Goal: Task Accomplishment & Management: Complete application form

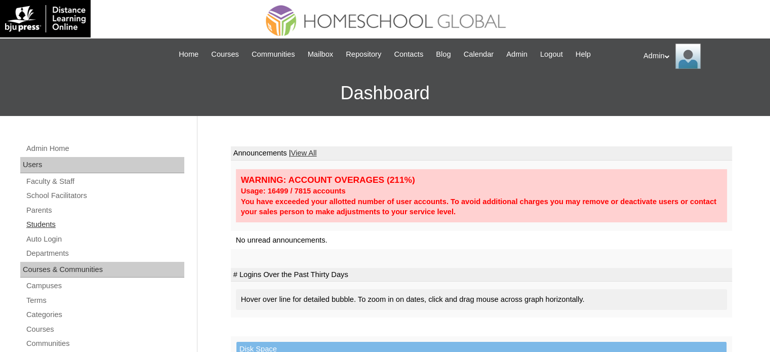
click at [44, 222] on link "Students" at bounding box center [104, 224] width 159 height 13
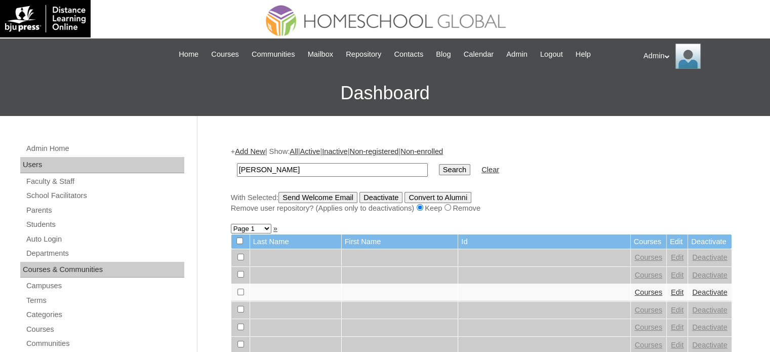
type input "yumul"
click at [439, 164] on input "Search" at bounding box center [454, 169] width 31 height 11
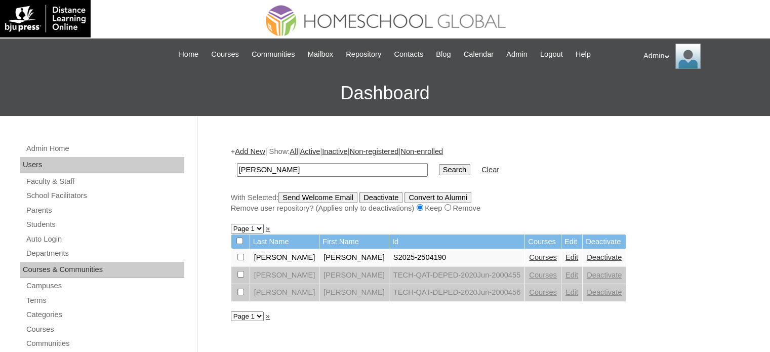
click at [529, 256] on link "Courses" at bounding box center [543, 257] width 28 height 8
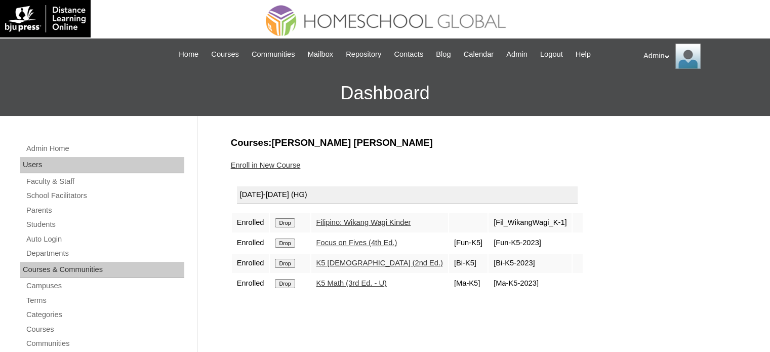
click at [362, 259] on link "K5 [DEMOGRAPHIC_DATA] (2nd Ed.)" at bounding box center [380, 263] width 127 height 8
click at [41, 224] on link "Students" at bounding box center [104, 224] width 159 height 13
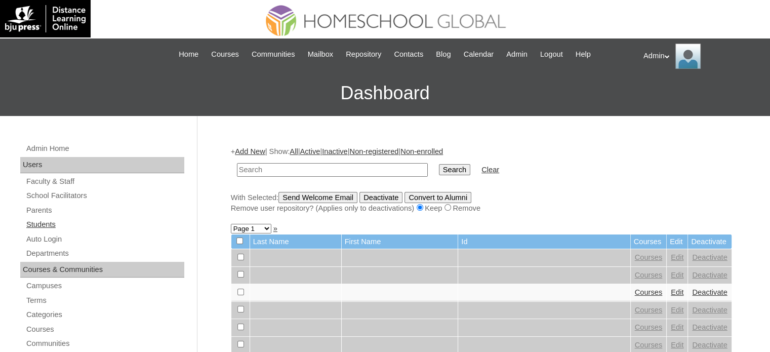
click at [47, 224] on link "Students" at bounding box center [104, 224] width 159 height 13
type input "[PERSON_NAME]"
click at [439, 172] on input "Search" at bounding box center [454, 169] width 31 height 11
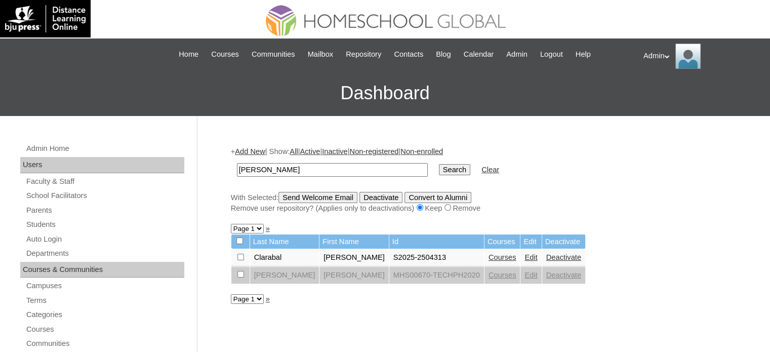
click at [489, 255] on link "Courses" at bounding box center [503, 257] width 28 height 8
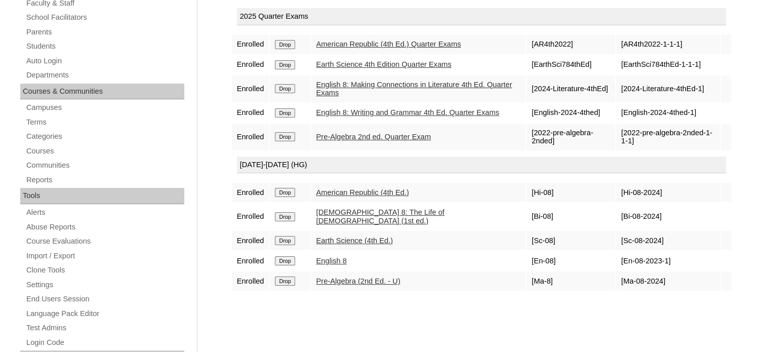
scroll to position [178, 0]
click at [350, 31] on td "2025 Quarter Exams" at bounding box center [481, 18] width 499 height 31
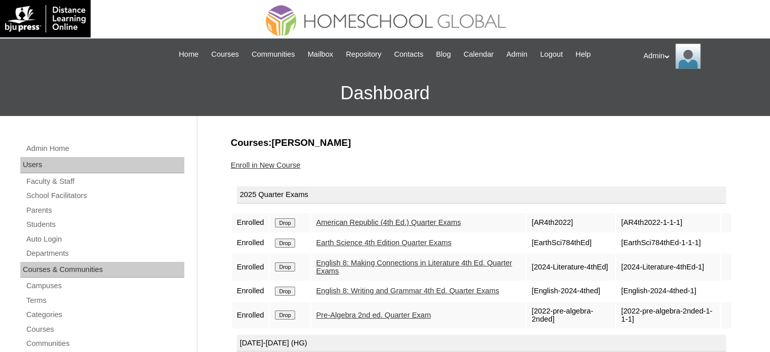
click at [266, 165] on link "Enroll in New Course" at bounding box center [266, 165] width 70 height 8
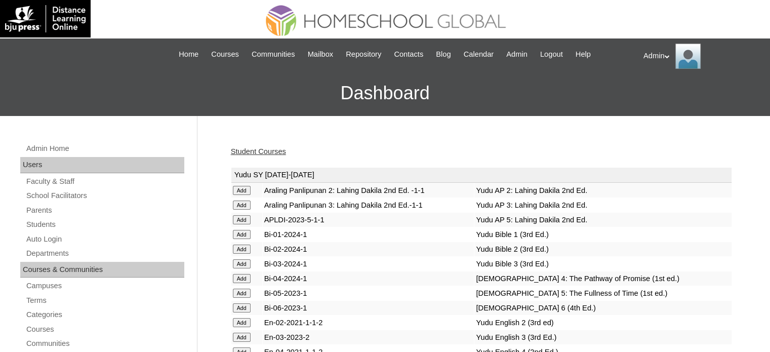
scroll to position [2101, 0]
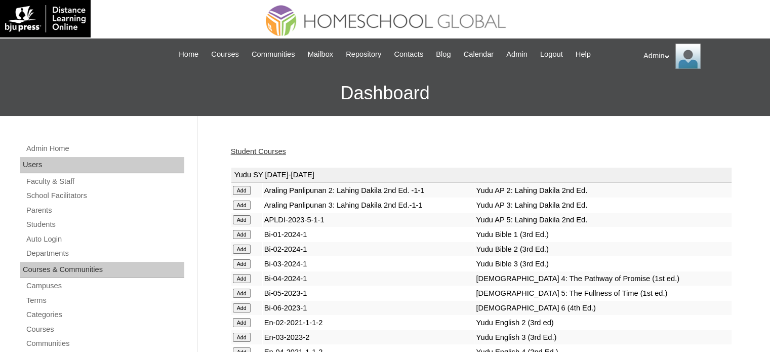
click at [277, 149] on link "Student Courses" at bounding box center [258, 151] width 55 height 8
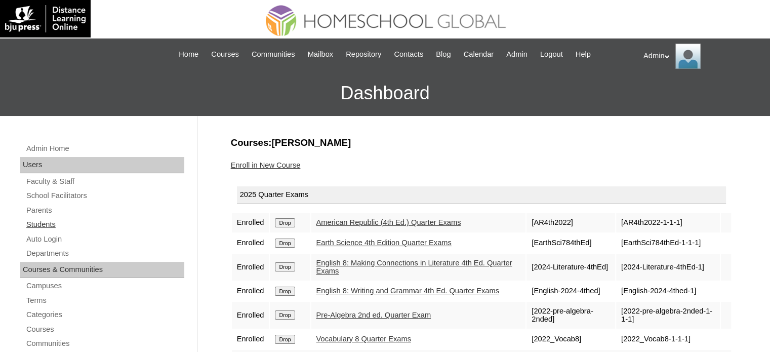
click at [47, 222] on link "Students" at bounding box center [104, 224] width 159 height 13
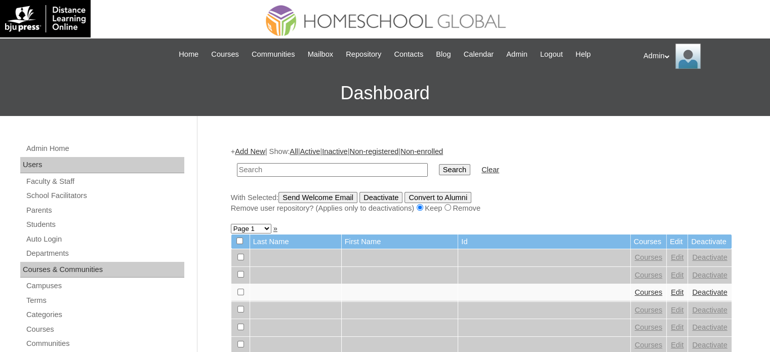
click at [250, 149] on link "Add New" at bounding box center [250, 151] width 30 height 8
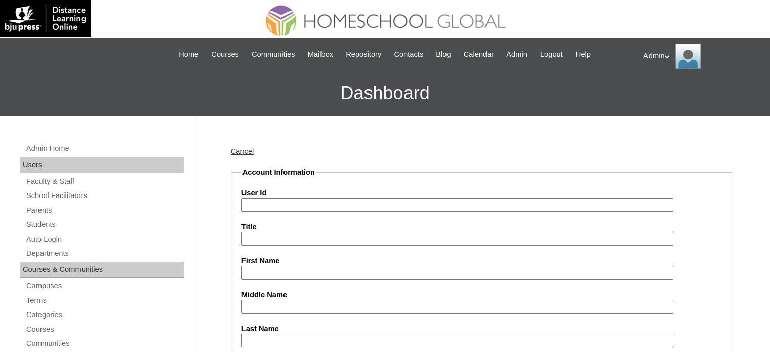
click at [295, 206] on input "User Id" at bounding box center [458, 205] width 432 height 14
paste input "S2025-2504321"
type input "S2025-2504321"
click at [268, 268] on input "First Name" at bounding box center [458, 273] width 432 height 14
paste input "Lanaya Rossynn"
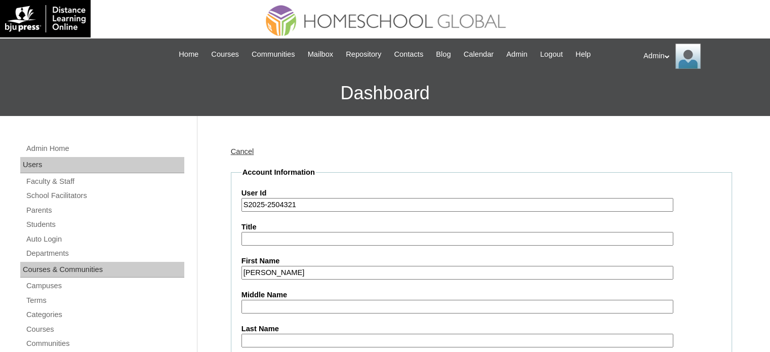
type input "Lanaya Rossynn"
click at [298, 335] on input "Last Name" at bounding box center [458, 341] width 432 height 14
paste input "De Guzman"
type input "De Guzman"
click at [320, 300] on input "Middle Name" at bounding box center [458, 307] width 432 height 14
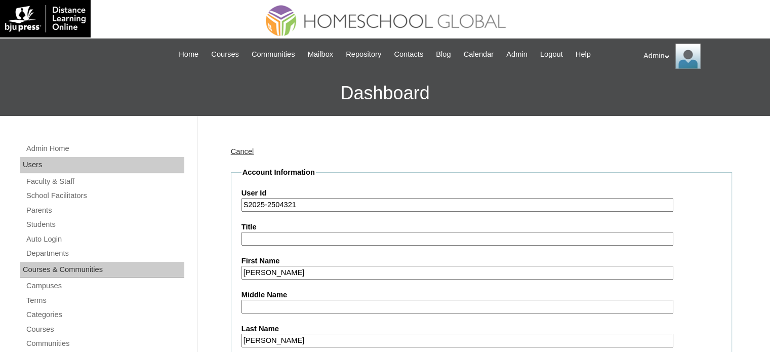
paste input "Cabanela"
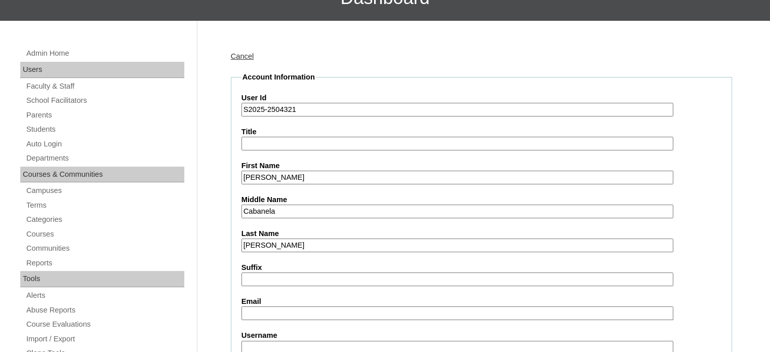
scroll to position [122, 0]
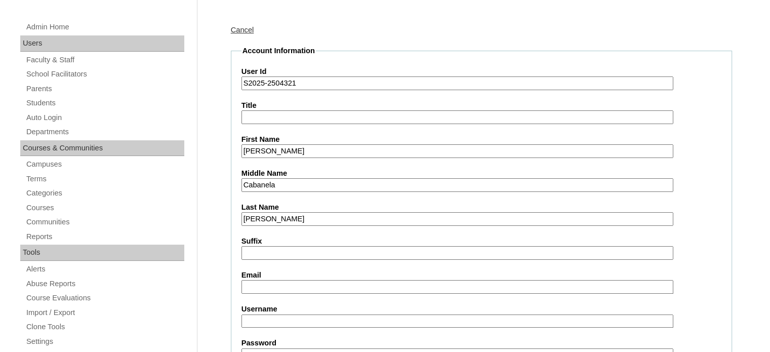
type input "Cabanela"
click at [353, 285] on input "Email" at bounding box center [458, 287] width 432 height 14
paste input "charlynncabanela@gmail.com"
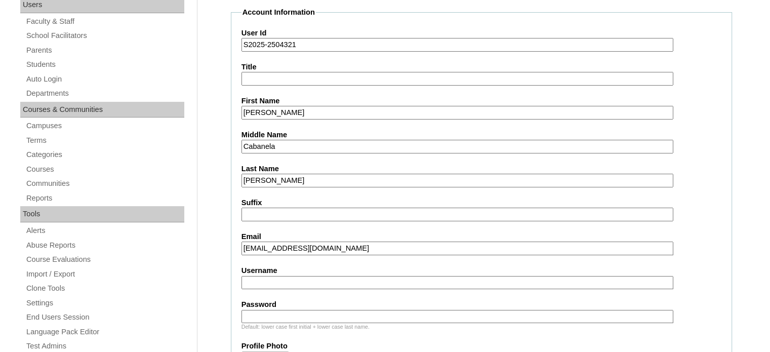
scroll to position [160, 0]
type input "charlynncabanela@gmail.com"
click at [314, 282] on input "Username" at bounding box center [458, 283] width 432 height 14
paste input "lanayaros.cabanela"
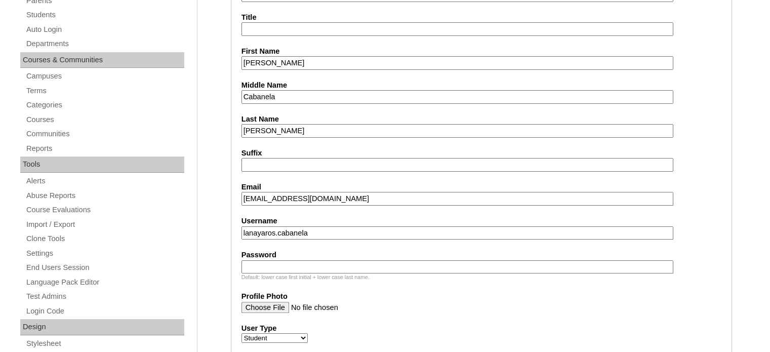
scroll to position [209, 0]
type input "lanayaros.cabanela"
click at [305, 263] on input "Password" at bounding box center [458, 268] width 432 height 14
type input "DLOS2025"
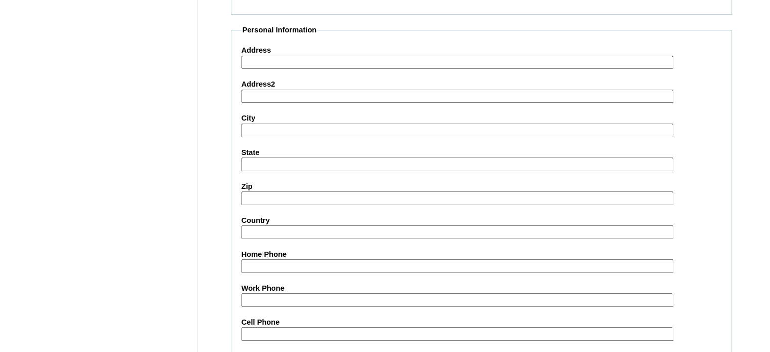
scroll to position [1179, 0]
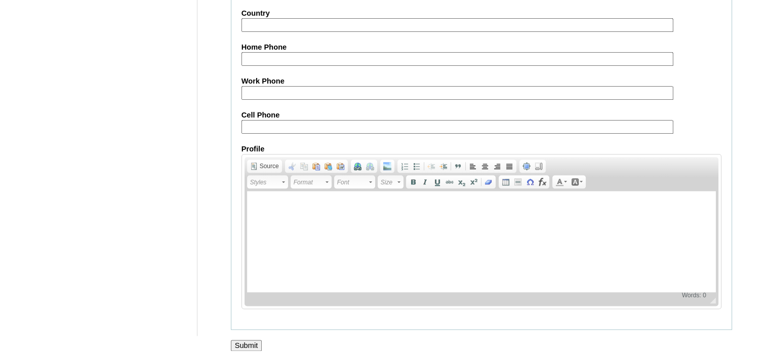
click at [238, 340] on input "Submit" at bounding box center [246, 345] width 31 height 11
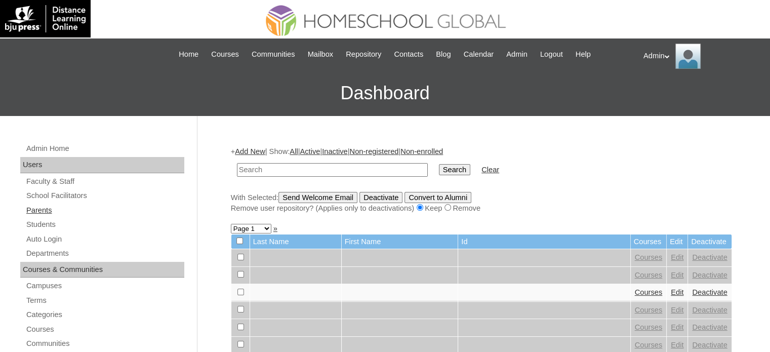
click at [45, 209] on link "Parents" at bounding box center [104, 210] width 159 height 13
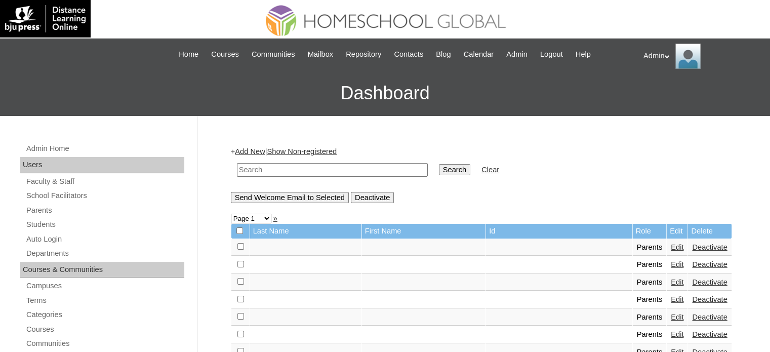
click at [300, 161] on td at bounding box center [332, 170] width 201 height 24
click at [300, 171] on input "text" at bounding box center [332, 170] width 191 height 14
type input "lanaya"
click at [439, 174] on input "Search" at bounding box center [454, 169] width 31 height 11
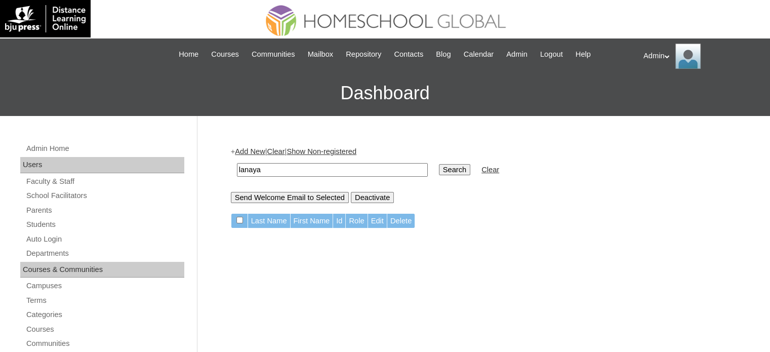
click at [336, 169] on input "lanaya" at bounding box center [332, 170] width 191 height 14
type input "l"
type input "La"
click at [41, 224] on link "Students" at bounding box center [104, 224] width 159 height 13
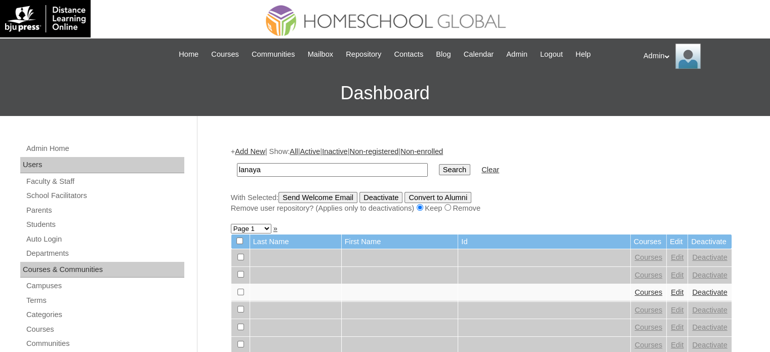
type input "lanaya"
click at [439, 164] on input "Search" at bounding box center [454, 169] width 31 height 11
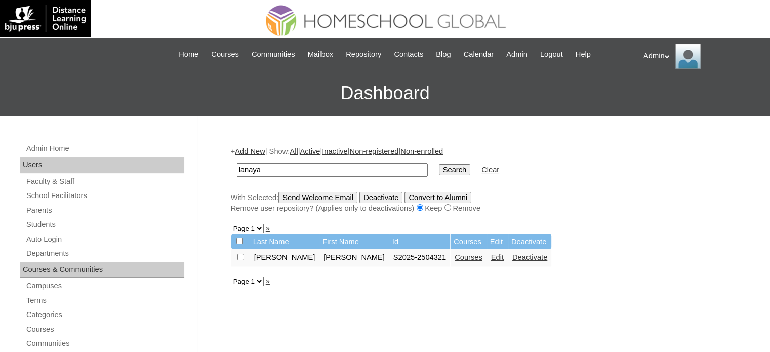
click at [455, 257] on link "Courses" at bounding box center [469, 257] width 28 height 8
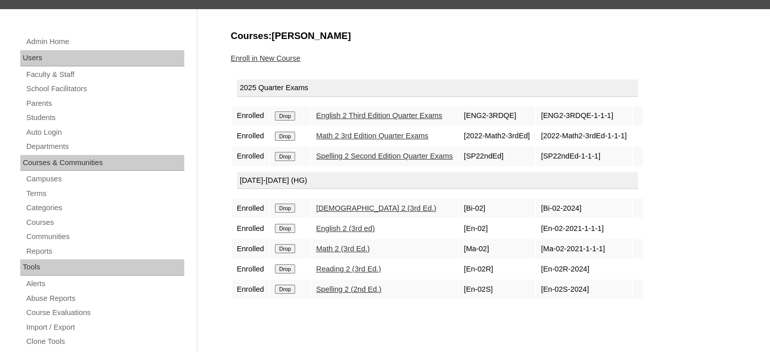
scroll to position [108, 0]
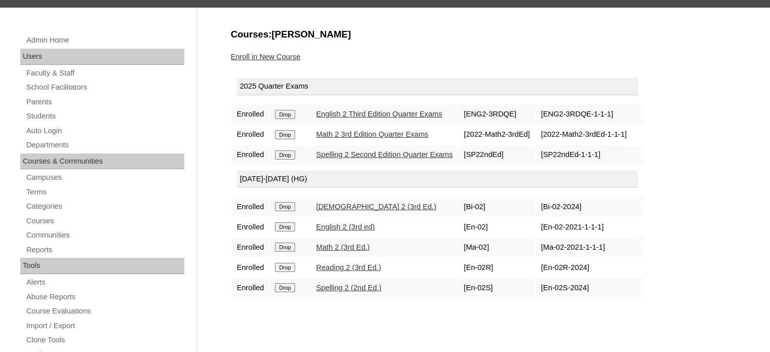
click at [281, 53] on link "Enroll in New Course" at bounding box center [266, 57] width 70 height 8
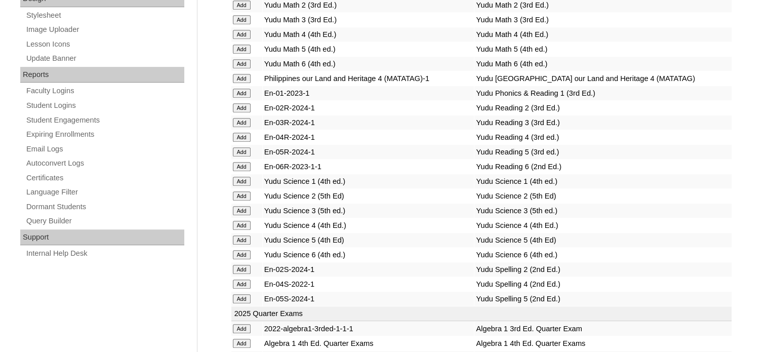
scroll to position [1926, 0]
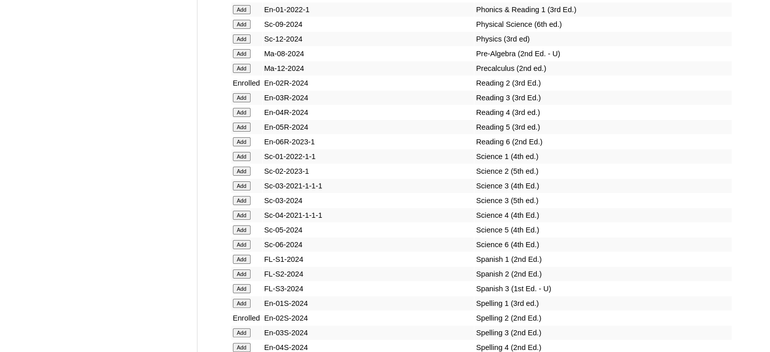
click at [386, 154] on td "Sc-01-2022-1-1" at bounding box center [369, 156] width 212 height 14
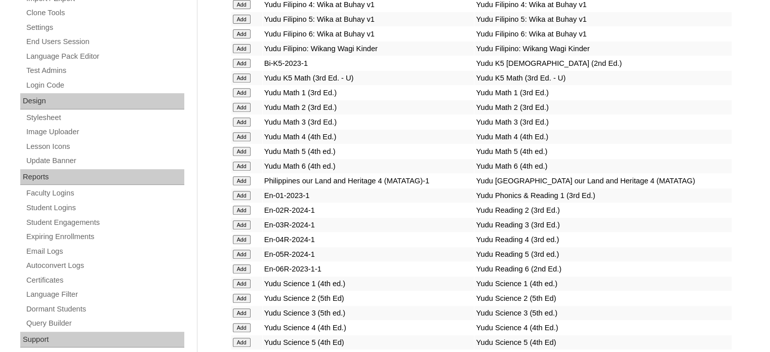
scroll to position [1462, 0]
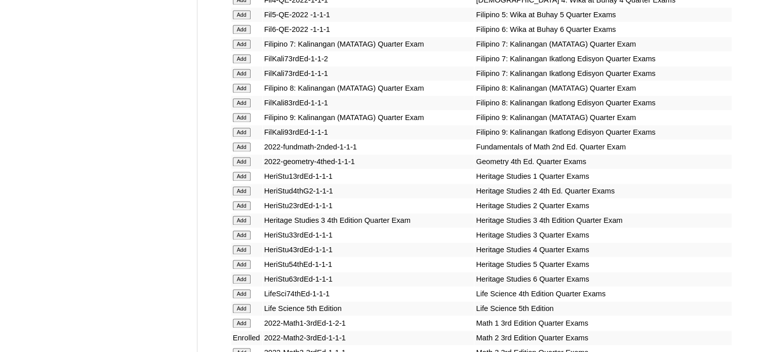
click at [357, 220] on td "Heritage Studies 3 4th Edition Quarter Exam" at bounding box center [369, 220] width 212 height 14
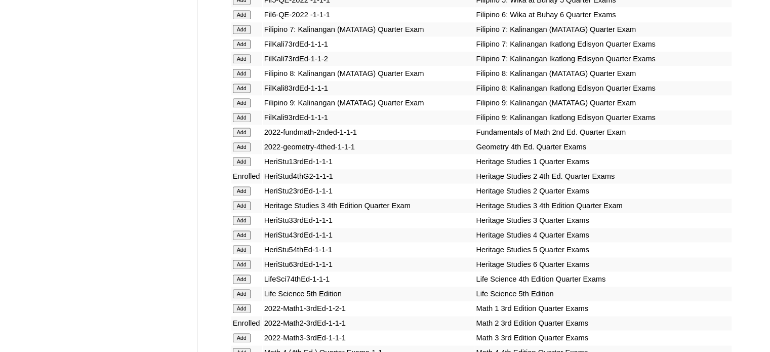
scroll to position [3429, 0]
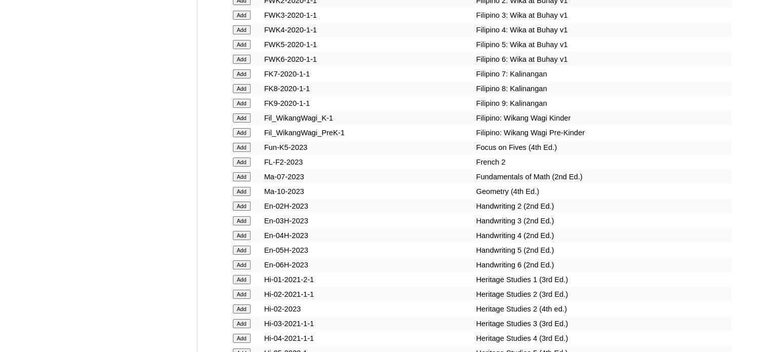
scroll to position [3327, 0]
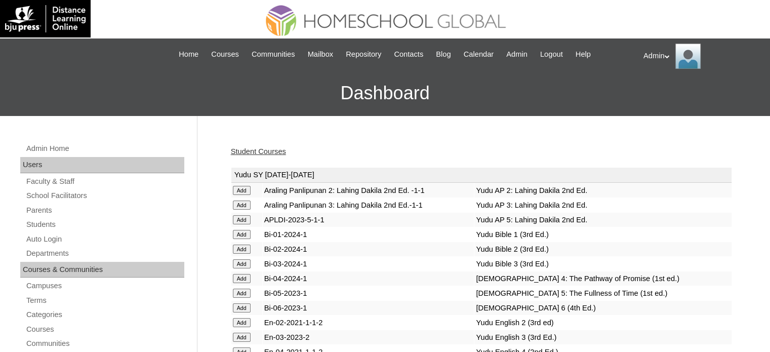
click at [280, 149] on link "Student Courses" at bounding box center [258, 151] width 55 height 8
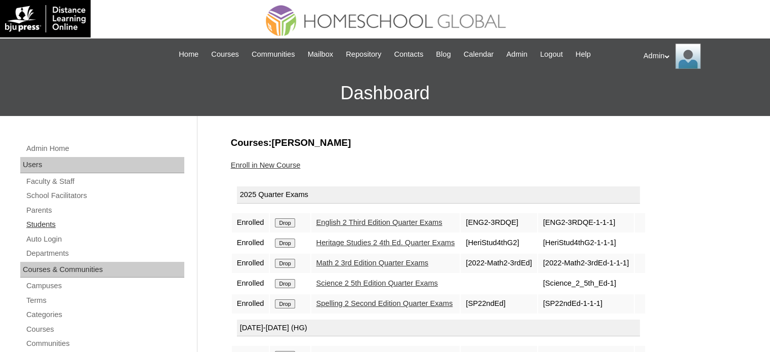
click at [47, 224] on link "Students" at bounding box center [104, 224] width 159 height 13
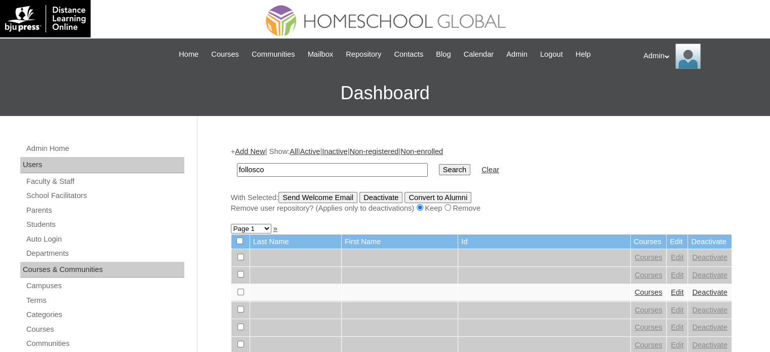
type input "follosco"
click at [439, 169] on input "Search" at bounding box center [454, 169] width 31 height 11
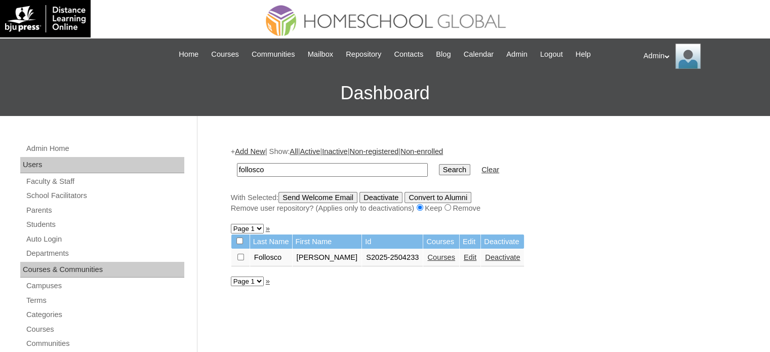
click at [430, 259] on link "Courses" at bounding box center [441, 257] width 28 height 8
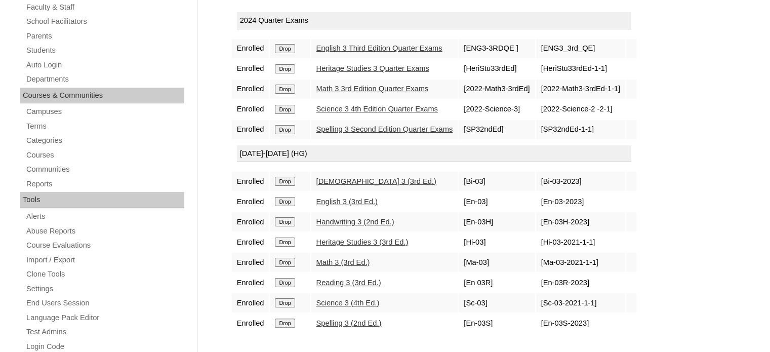
scroll to position [178, 0]
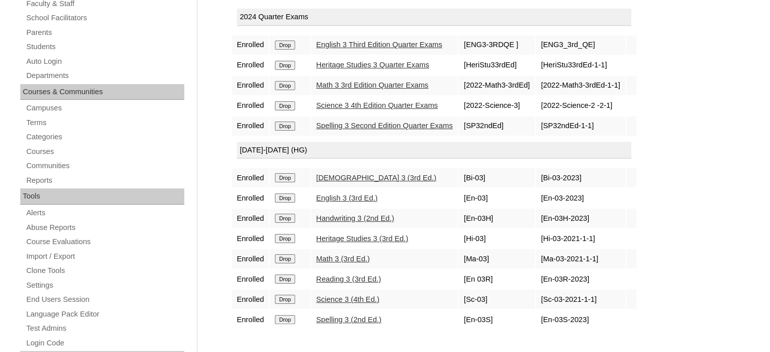
click at [342, 295] on link "Science 3 (4th Ed.)" at bounding box center [348, 299] width 63 height 8
click at [350, 236] on link "Heritage Studies 3 (3rd Ed.)" at bounding box center [363, 238] width 92 height 8
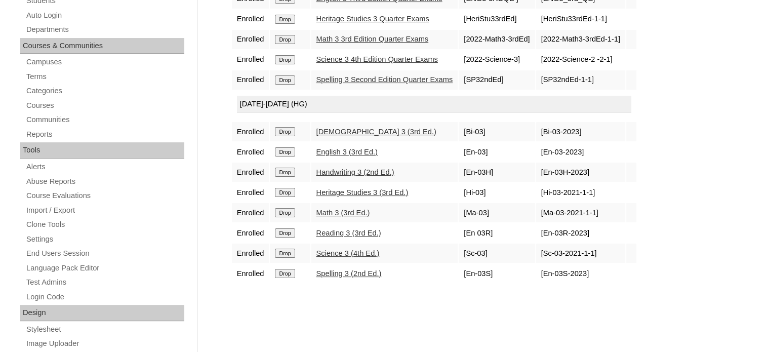
scroll to position [224, 0]
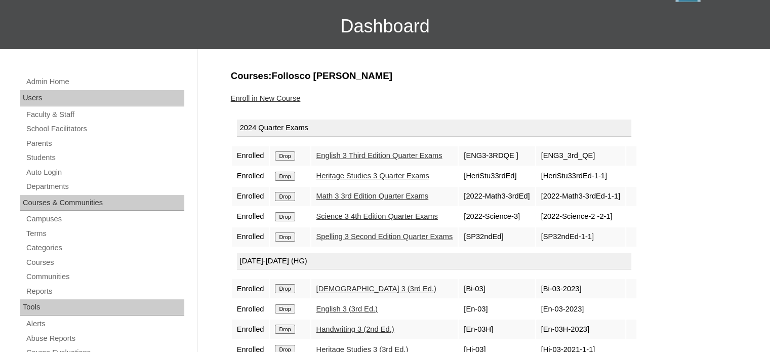
scroll to position [64, 0]
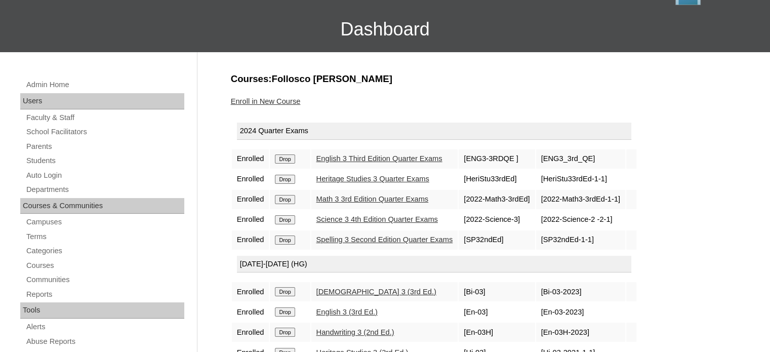
click at [278, 100] on link "Enroll in New Course" at bounding box center [266, 101] width 70 height 8
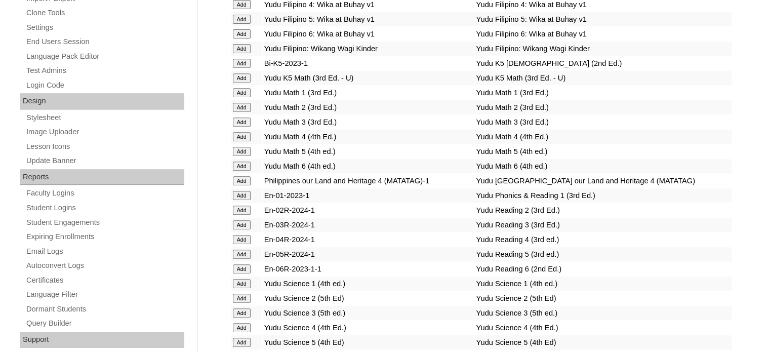
scroll to position [1462, 0]
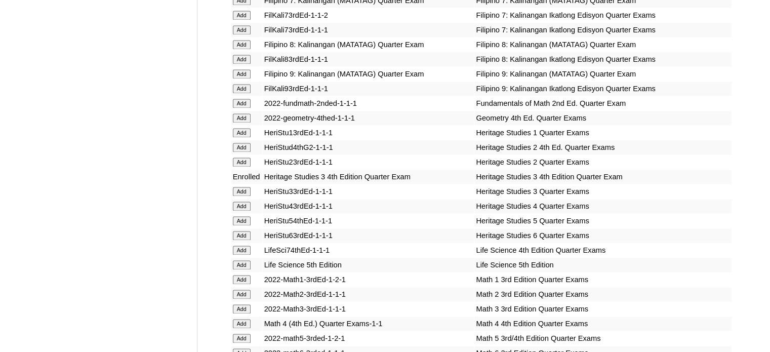
scroll to position [3458, 0]
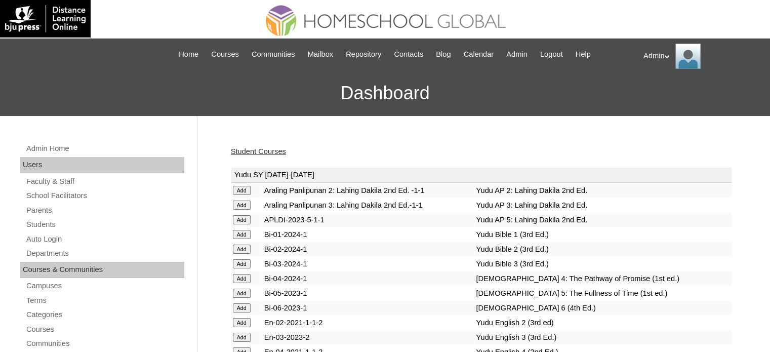
click at [265, 155] on link "Student Courses" at bounding box center [258, 151] width 55 height 8
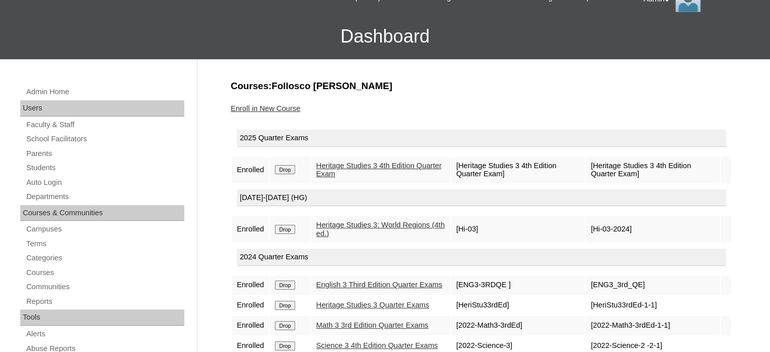
scroll to position [57, 0]
click at [293, 174] on input "Drop" at bounding box center [285, 169] width 20 height 9
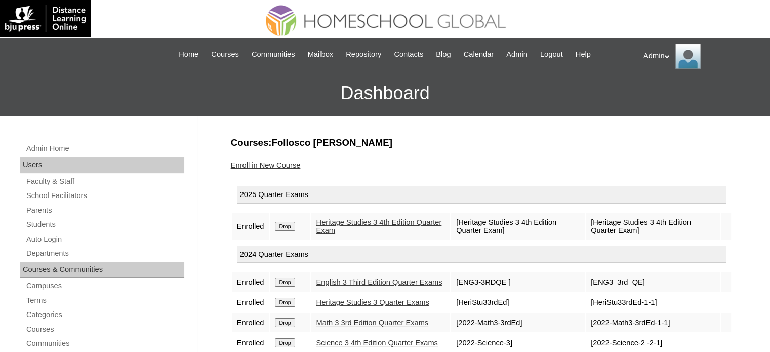
click at [287, 226] on input "Drop" at bounding box center [285, 226] width 20 height 9
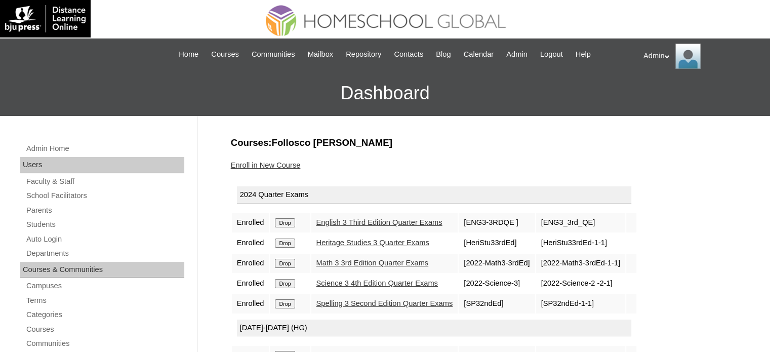
click at [274, 167] on link "Enroll in New Course" at bounding box center [266, 165] width 70 height 8
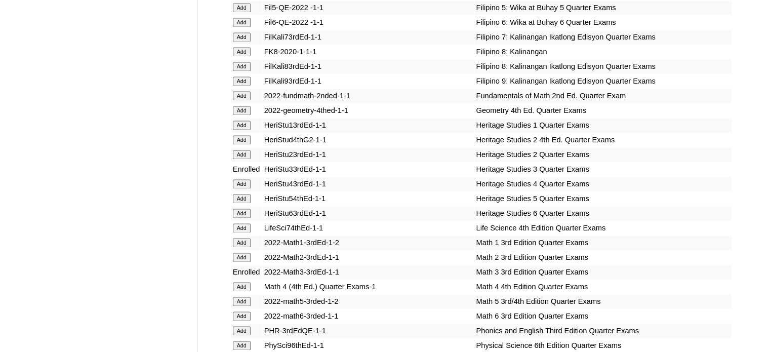
scroll to position [3473, 0]
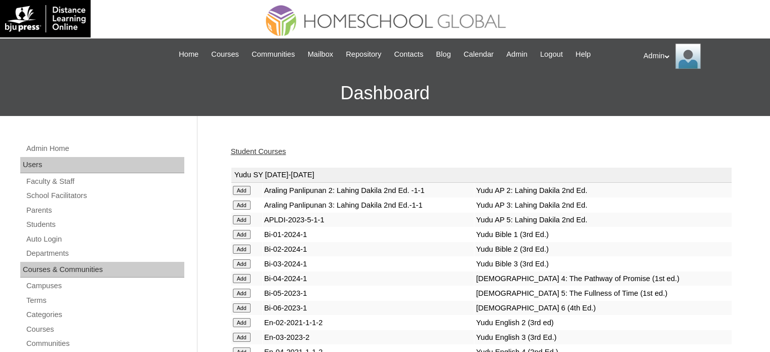
scroll to position [1505, 0]
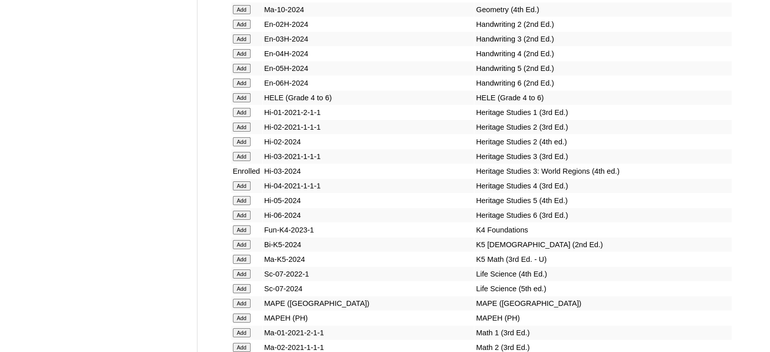
scroll to position [4042, 0]
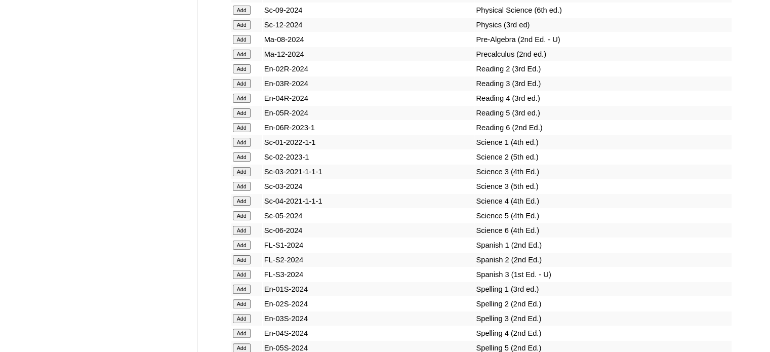
click at [337, 264] on td "FL-S2-2024" at bounding box center [369, 260] width 212 height 14
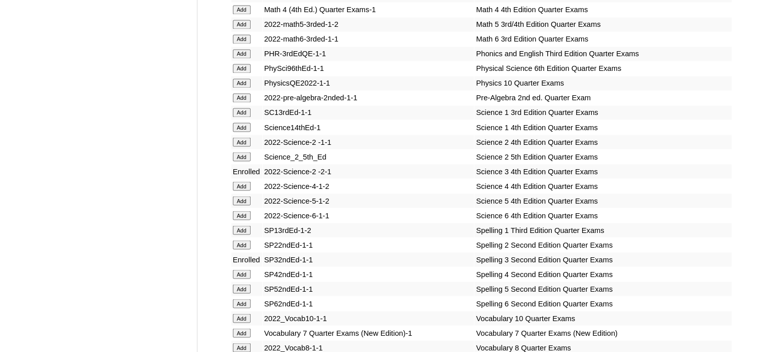
click at [380, 134] on td "Science14thEd-1" at bounding box center [369, 127] width 212 height 14
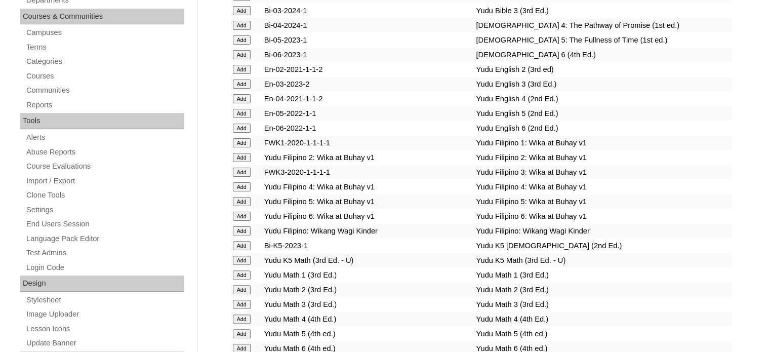
scroll to position [0, 0]
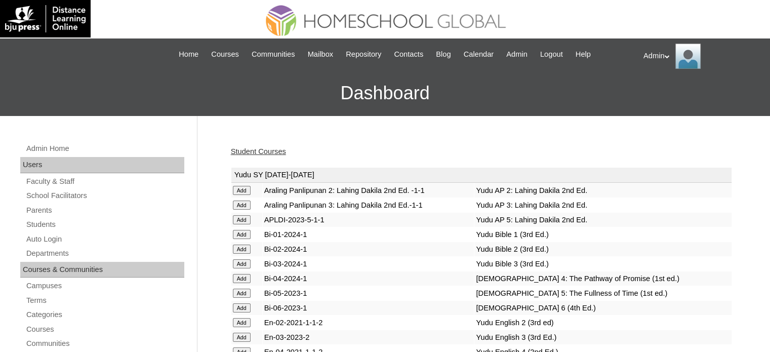
click at [249, 148] on link "Student Courses" at bounding box center [258, 151] width 55 height 8
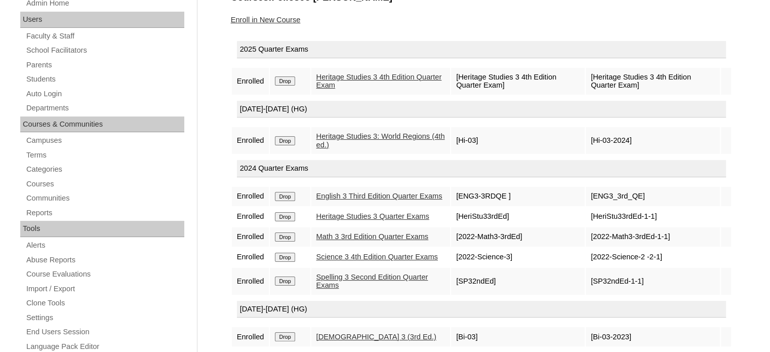
scroll to position [146, 0]
click at [281, 85] on input "Drop" at bounding box center [285, 80] width 20 height 9
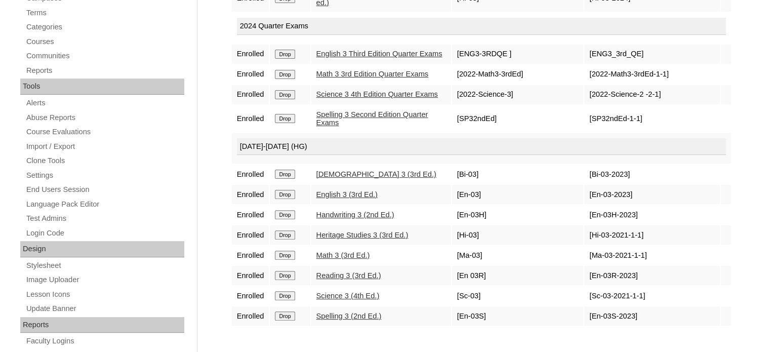
scroll to position [288, 0]
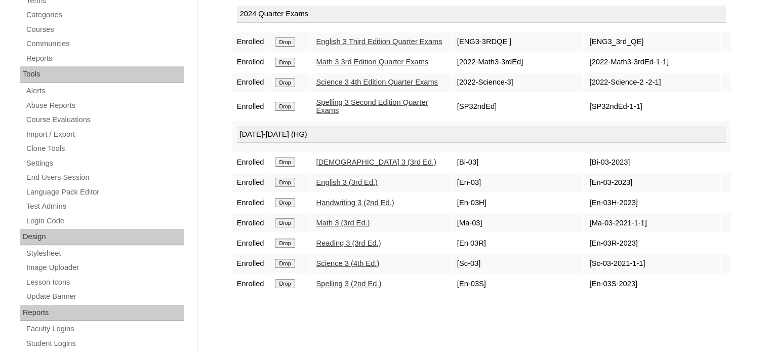
scroll to position [302, 0]
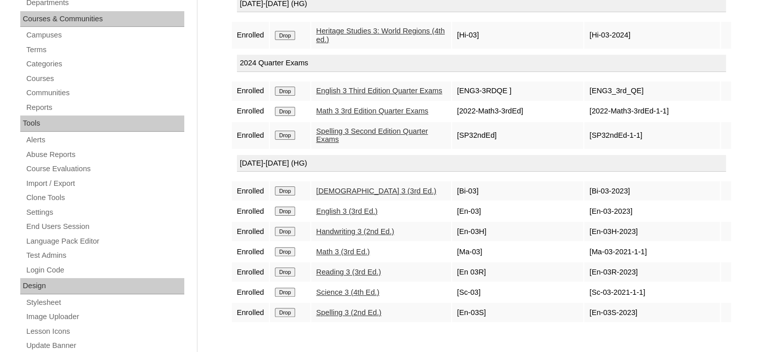
scroll to position [278, 0]
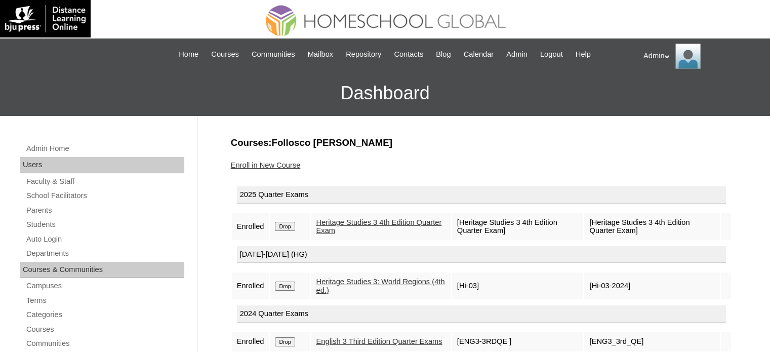
click at [284, 163] on link "Enroll in New Course" at bounding box center [266, 165] width 70 height 8
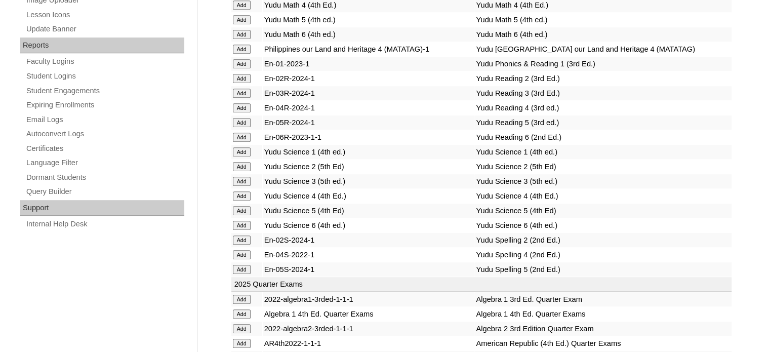
scroll to position [1941, 0]
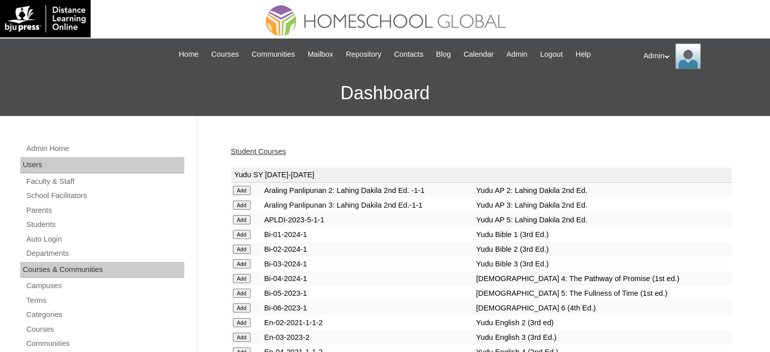
click at [273, 150] on link "Student Courses" at bounding box center [258, 151] width 55 height 8
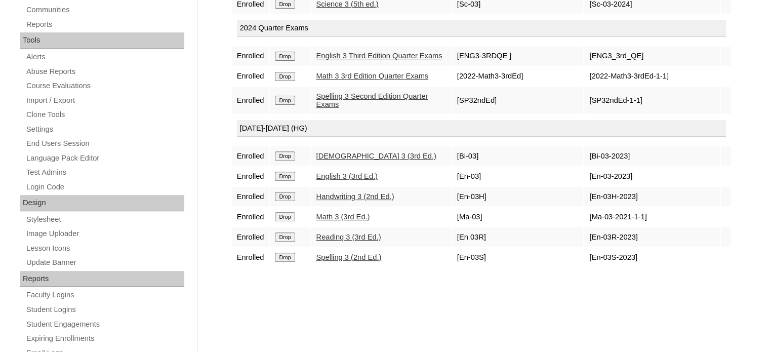
scroll to position [186, 0]
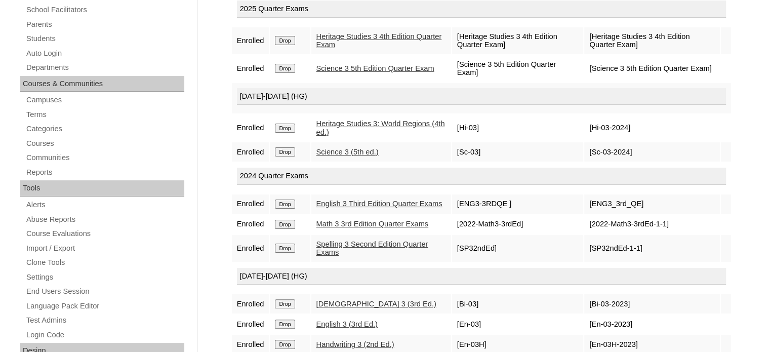
click at [200, 21] on div "Admin Home Users Faculty & Staff School Facilitators Parents Students Auto Logi…" at bounding box center [385, 279] width 770 height 698
click at [57, 56] on link "Auto Login" at bounding box center [104, 53] width 159 height 13
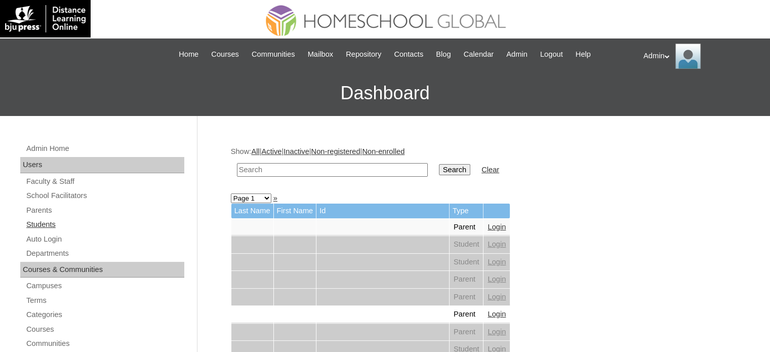
click at [44, 221] on link "Students" at bounding box center [104, 224] width 159 height 13
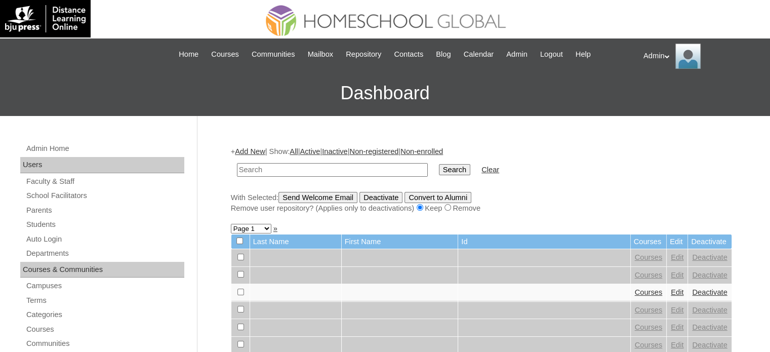
drag, startPoint x: 0, startPoint y: 0, endPoint x: 304, endPoint y: 168, distance: 347.1
click at [304, 168] on input "text" at bounding box center [332, 170] width 191 height 14
type input "follosco"
click at [439, 172] on input "Search" at bounding box center [454, 169] width 31 height 11
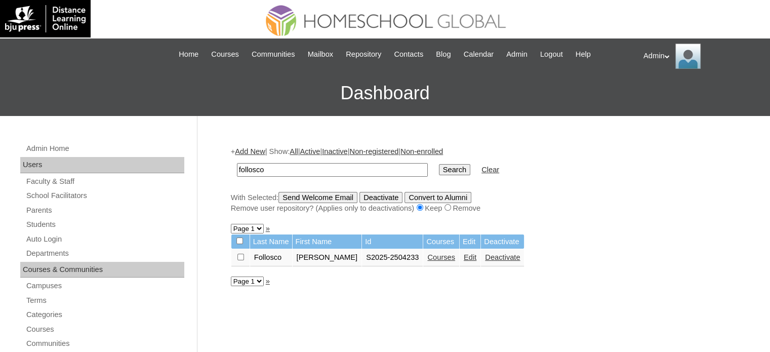
click at [464, 257] on link "Edit" at bounding box center [470, 257] width 13 height 8
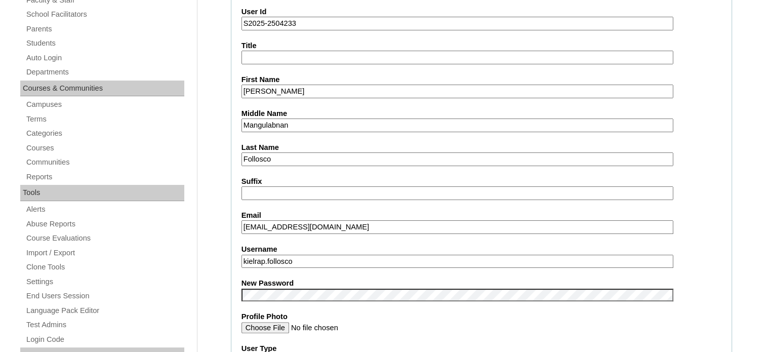
scroll to position [180, 0]
drag, startPoint x: 316, startPoint y: 258, endPoint x: 209, endPoint y: 255, distance: 107.4
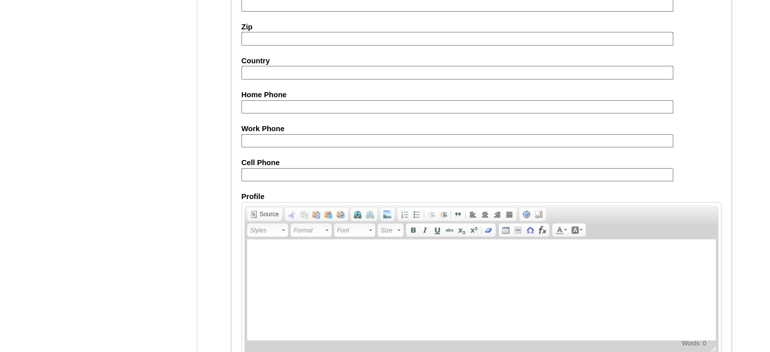
scroll to position [1180, 0]
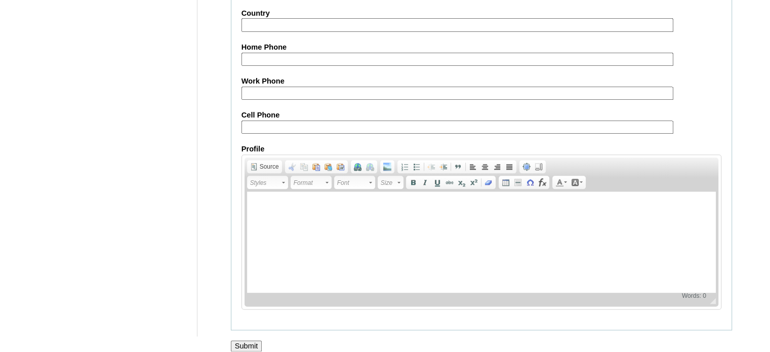
click at [247, 340] on input "Submit" at bounding box center [246, 345] width 31 height 11
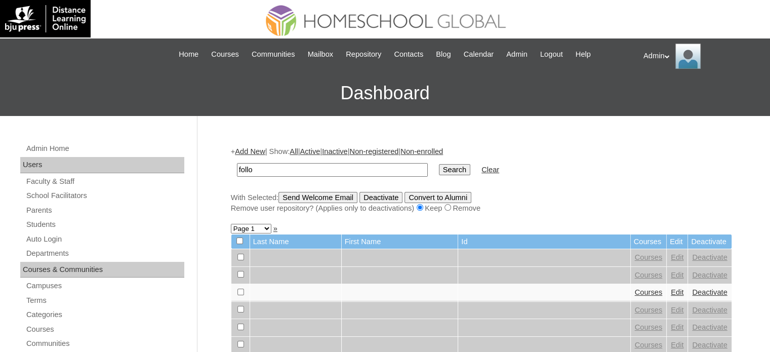
type input "follosco"
click at [439, 166] on input "Search" at bounding box center [454, 169] width 31 height 11
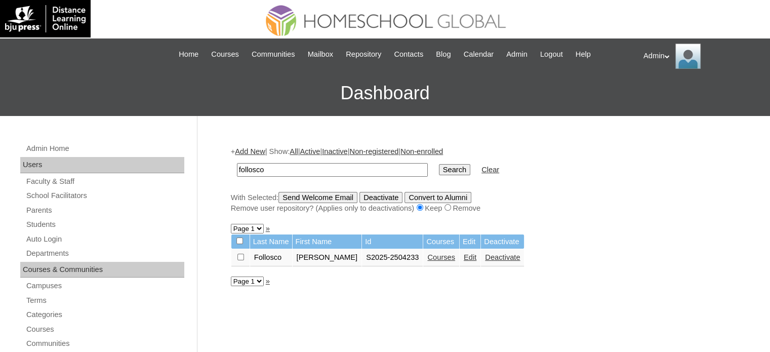
click at [429, 259] on link "Courses" at bounding box center [441, 257] width 28 height 8
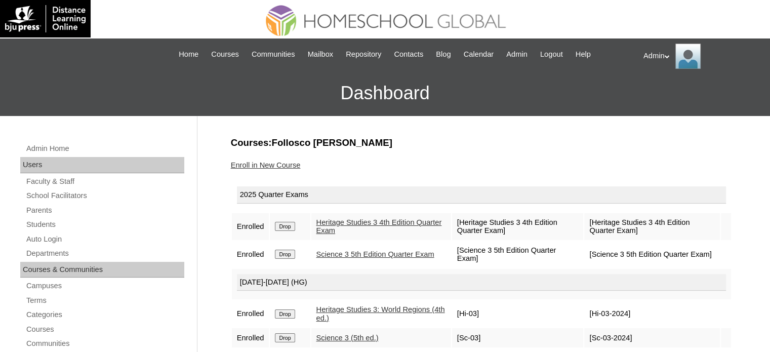
click at [275, 167] on link "Enroll in New Course" at bounding box center [266, 165] width 70 height 8
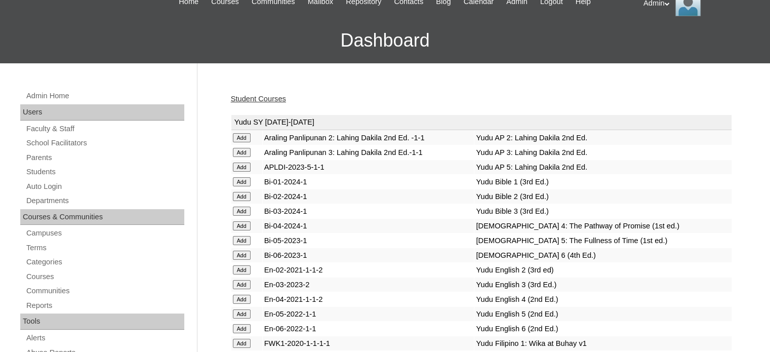
scroll to position [2583, 0]
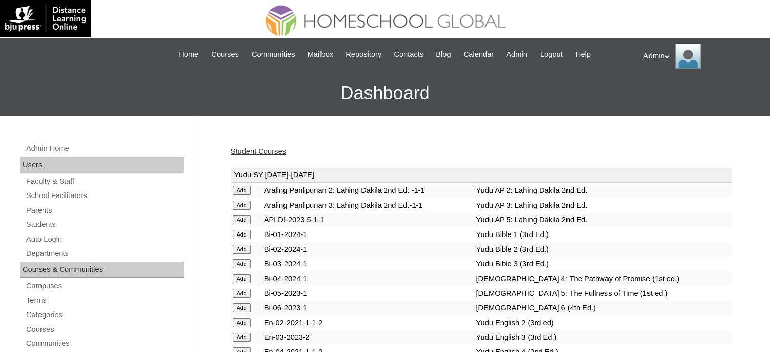
scroll to position [999, 0]
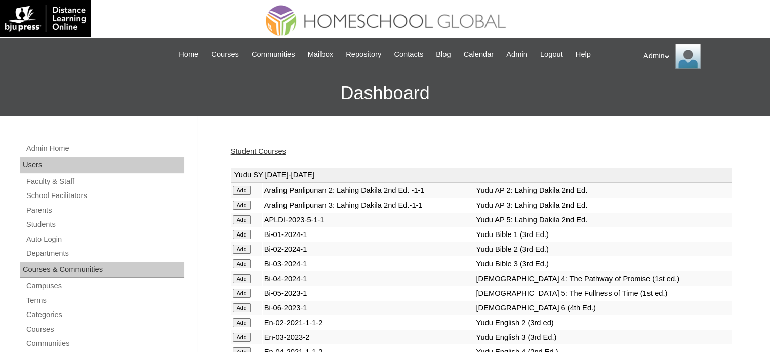
click at [270, 151] on link "Student Courses" at bounding box center [258, 151] width 55 height 8
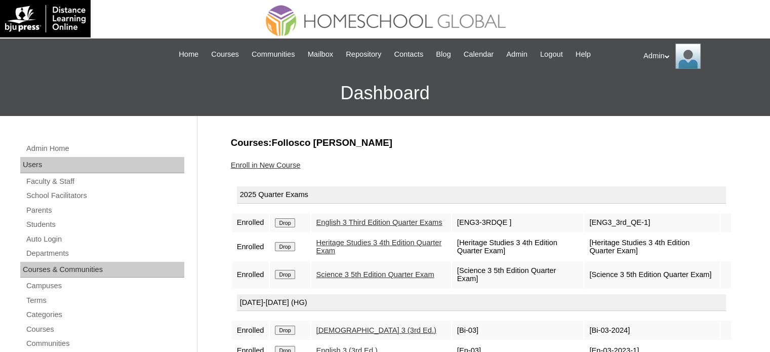
click at [275, 163] on link "Enroll in New Course" at bounding box center [266, 165] width 70 height 8
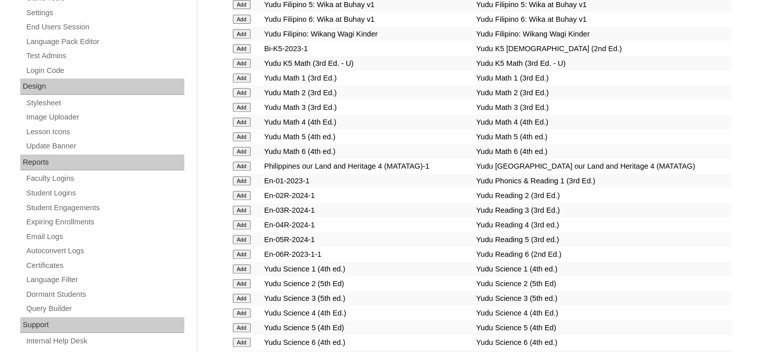
scroll to position [3954, 0]
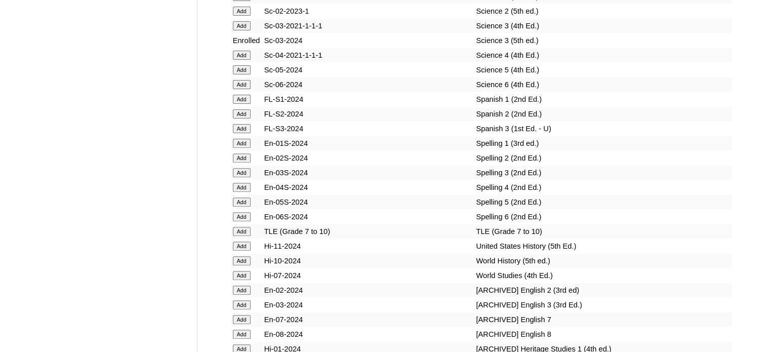
scroll to position [2043, 0]
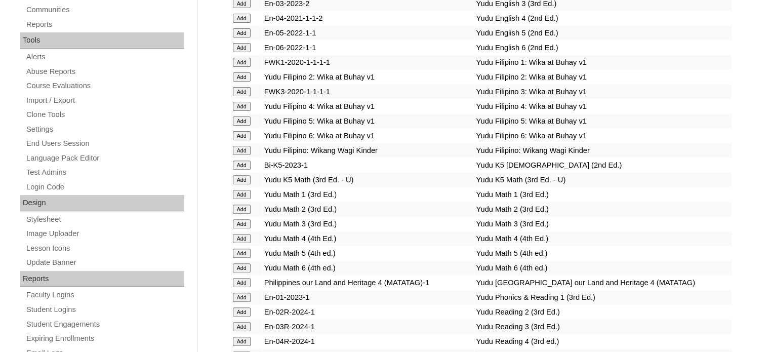
scroll to position [1637, 0]
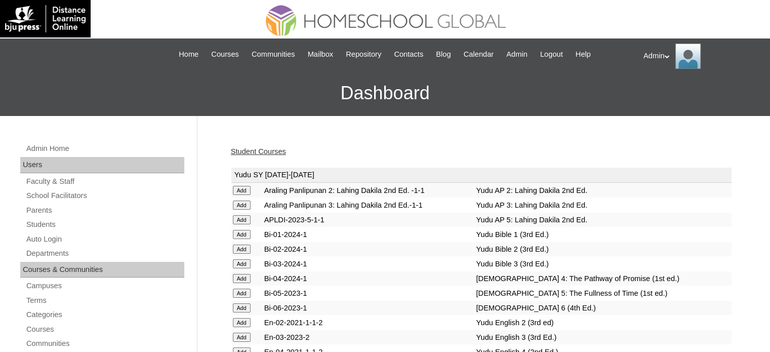
click at [265, 148] on link "Student Courses" at bounding box center [258, 151] width 55 height 8
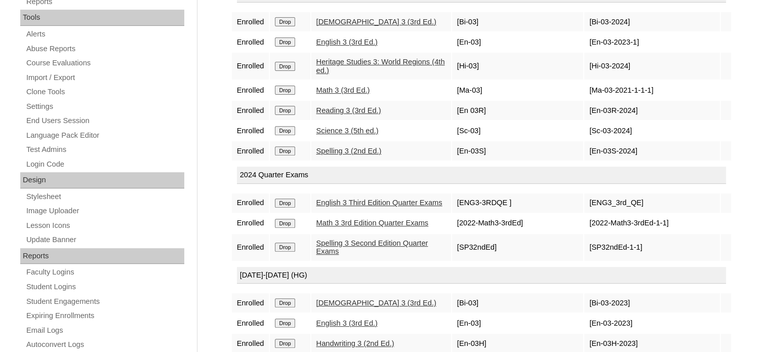
scroll to position [362, 0]
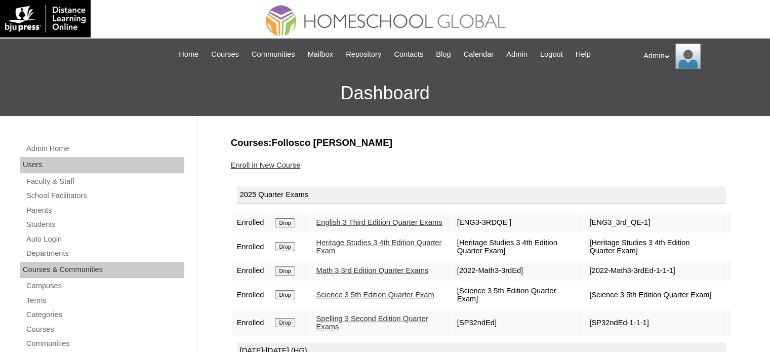
click at [286, 204] on td "2025 Quarter Exams" at bounding box center [481, 196] width 499 height 31
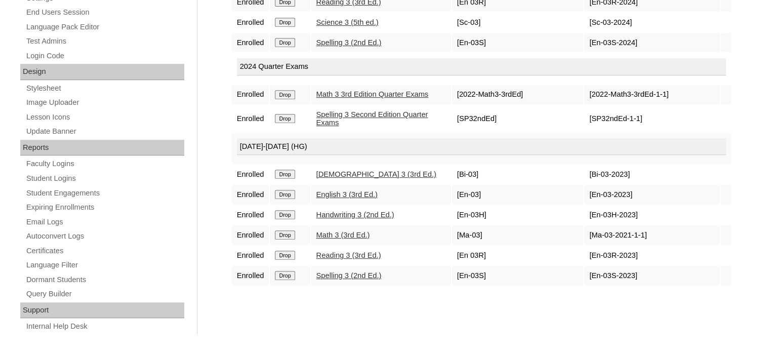
scroll to position [472, 0]
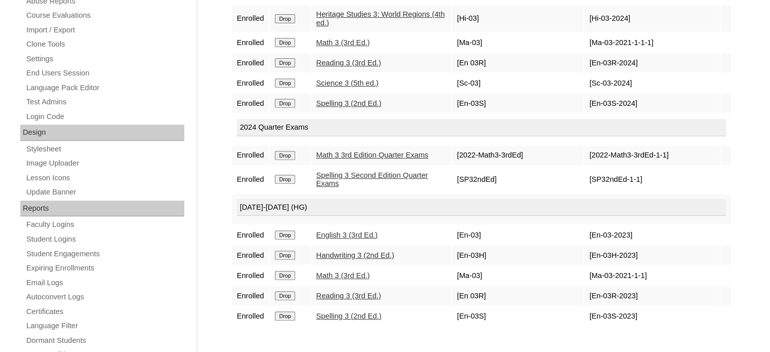
scroll to position [427, 0]
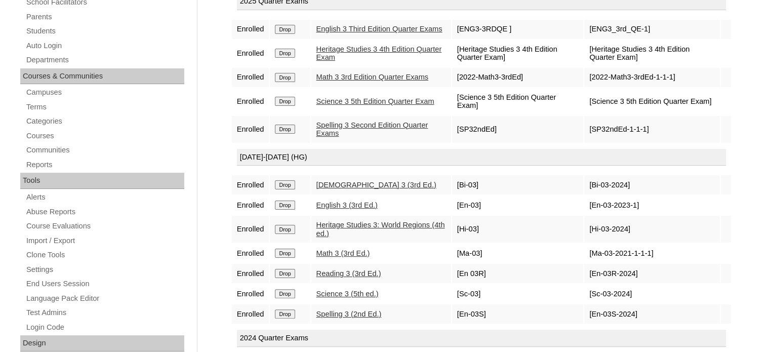
scroll to position [472, 0]
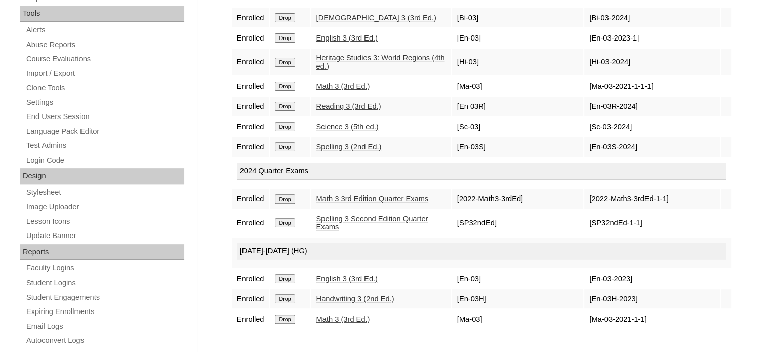
scroll to position [472, 0]
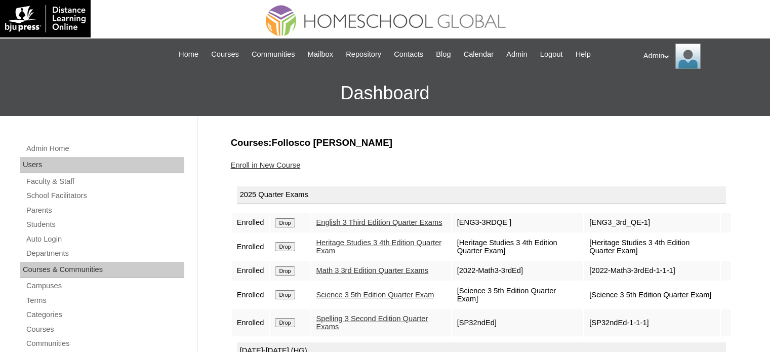
scroll to position [472, 0]
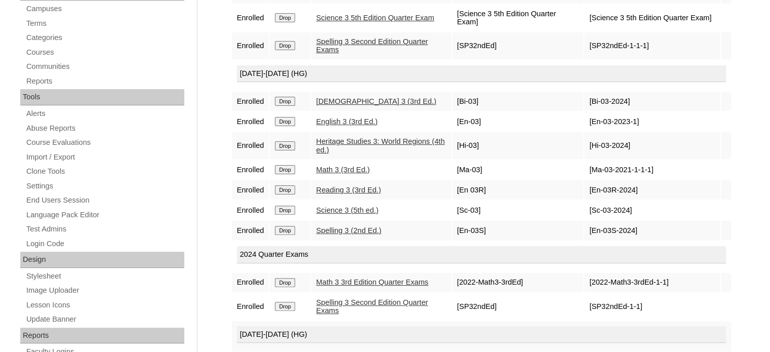
scroll to position [472, 0]
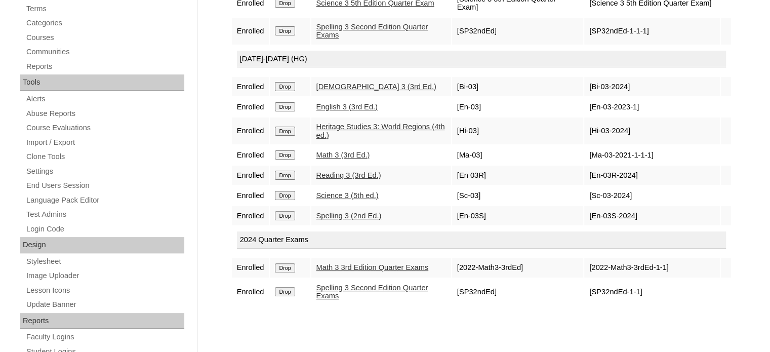
scroll to position [472, 0]
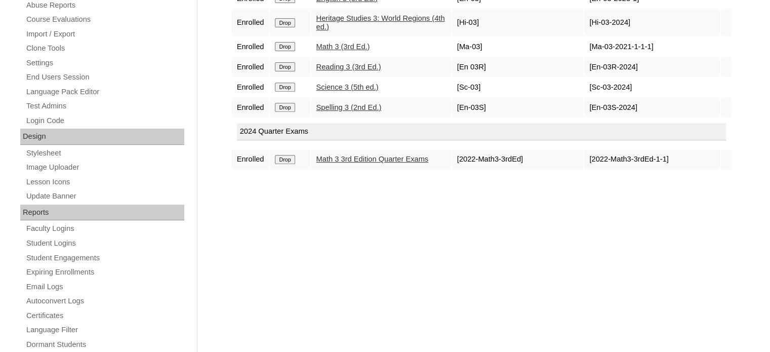
scroll to position [401, 0]
click at [291, 168] on td "Drop" at bounding box center [290, 158] width 40 height 19
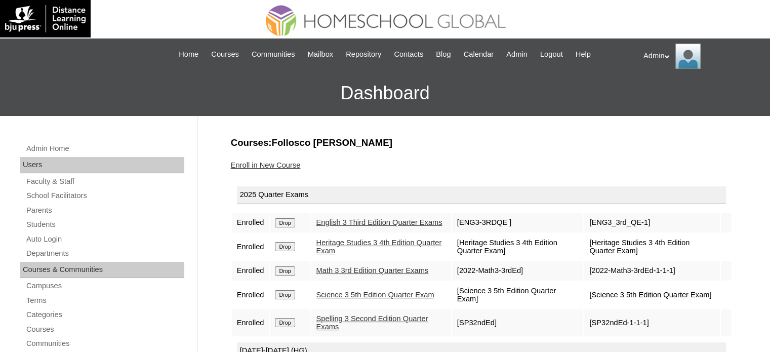
click at [287, 163] on link "Enroll in New Course" at bounding box center [266, 165] width 70 height 8
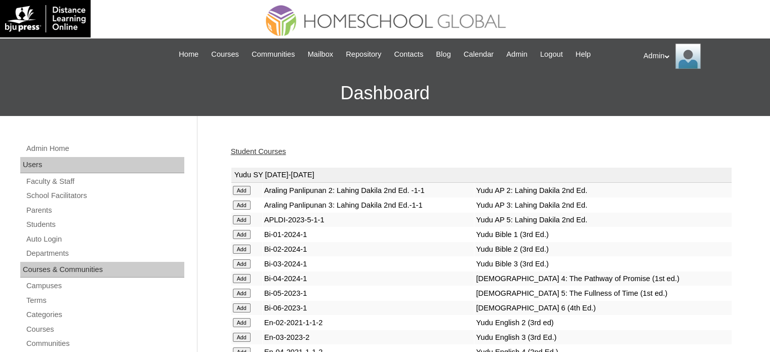
scroll to position [3327, 0]
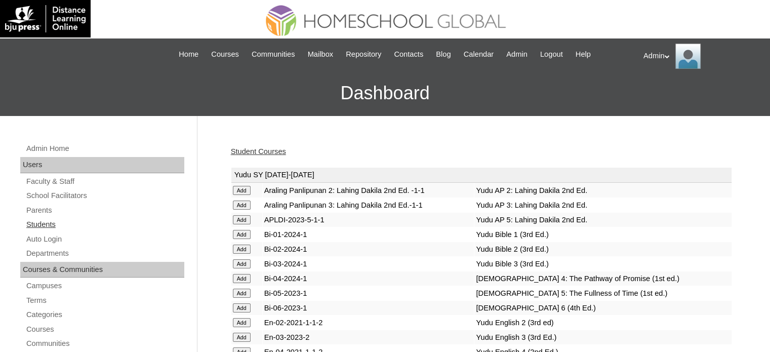
click at [46, 219] on link "Students" at bounding box center [104, 224] width 159 height 13
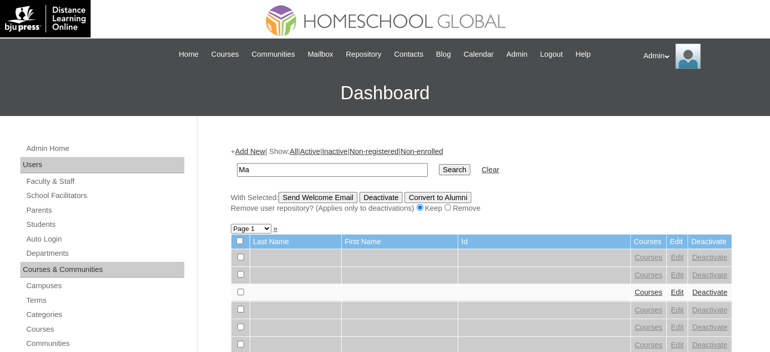
type input "M"
type input "Follosco"
click at [439, 168] on input "Search" at bounding box center [454, 169] width 31 height 11
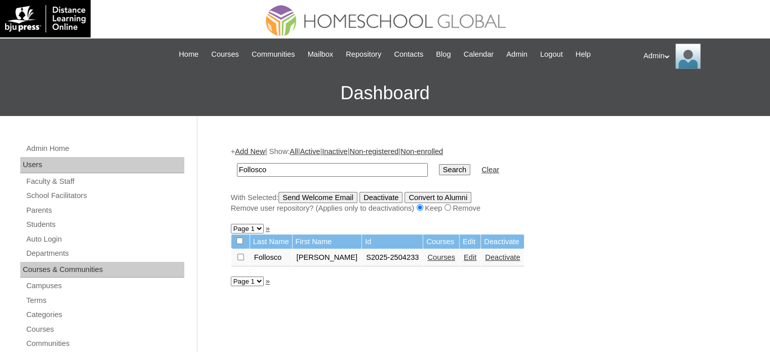
click at [464, 256] on link "Edit" at bounding box center [470, 257] width 13 height 8
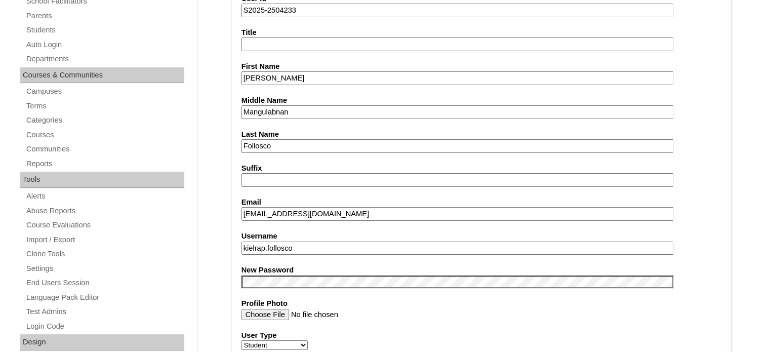
scroll to position [195, 0]
click at [246, 242] on input "kielrap.follosco" at bounding box center [458, 248] width 432 height 14
drag, startPoint x: 302, startPoint y: 245, endPoint x: 241, endPoint y: 247, distance: 60.8
click at [242, 247] on input "kielrap.follosco" at bounding box center [458, 248] width 432 height 14
type input "kielrap.follosco"
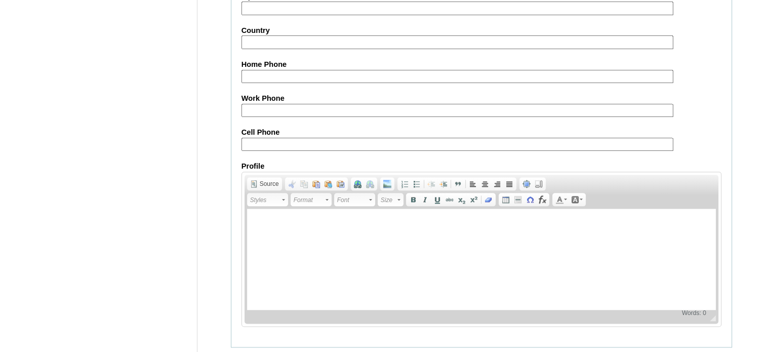
scroll to position [1180, 0]
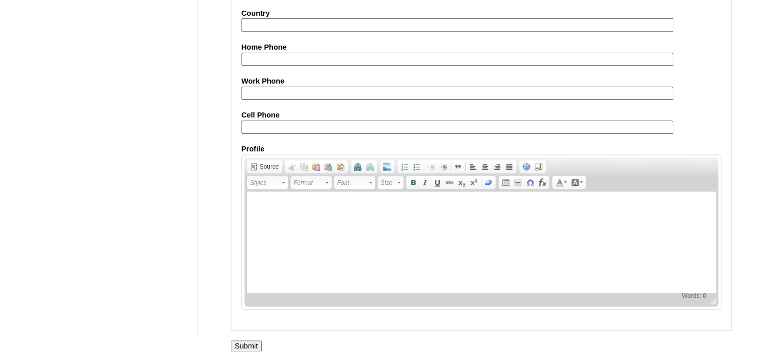
click at [244, 340] on input "Submit" at bounding box center [246, 345] width 31 height 11
